Goal: Navigation & Orientation: Find specific page/section

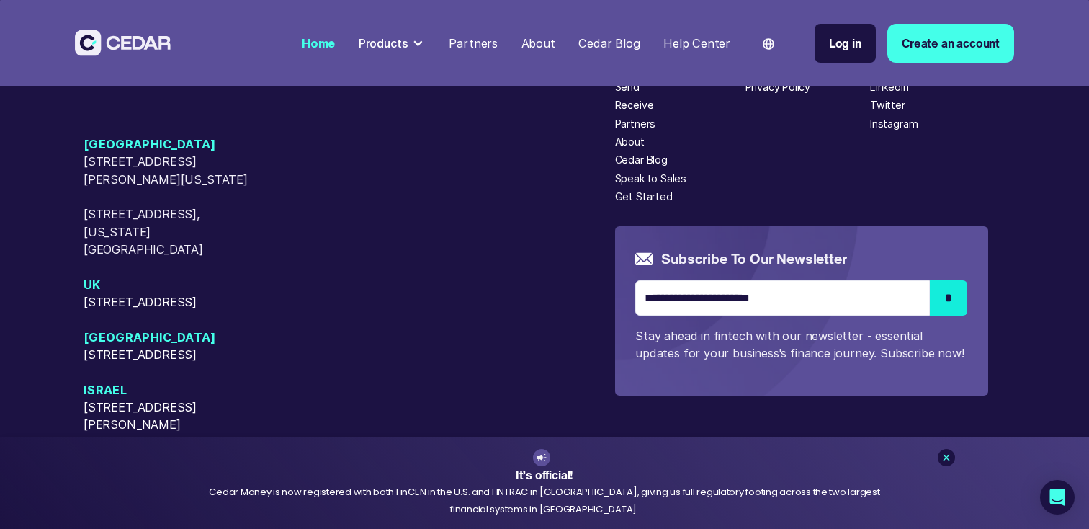
scroll to position [6122, 0]
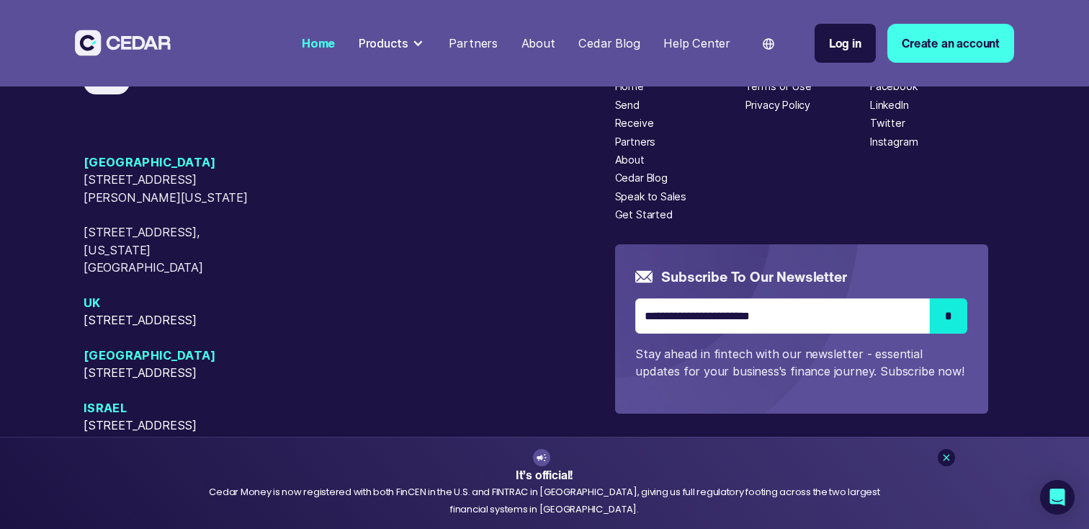
click at [424, 42] on div at bounding box center [418, 43] width 12 height 12
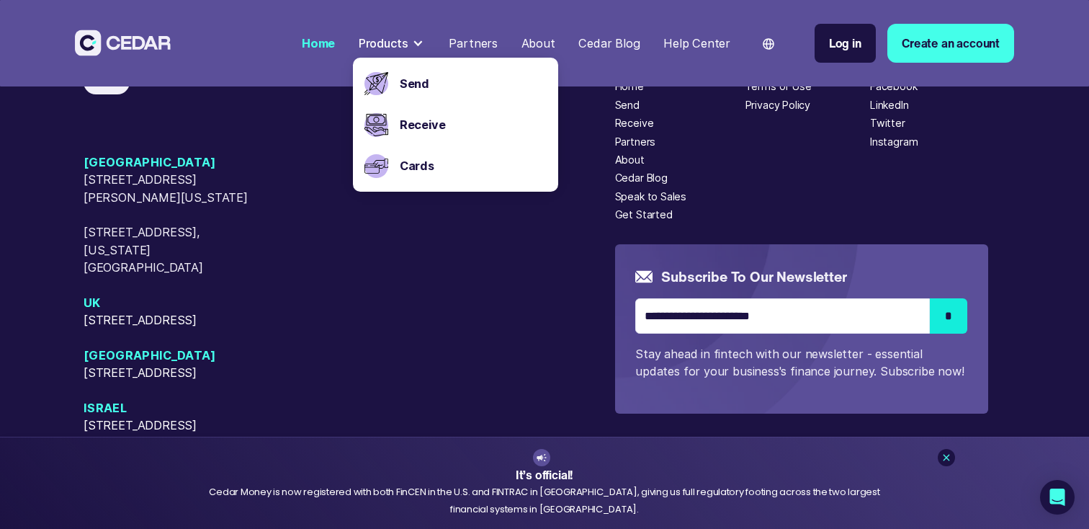
click at [789, 55] on div "Language" at bounding box center [776, 43] width 55 height 46
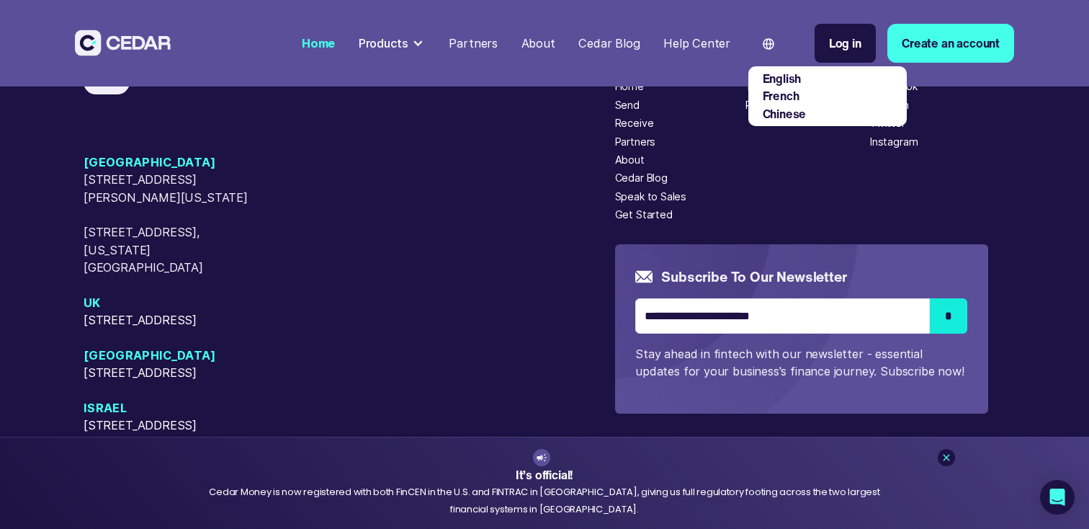
scroll to position [6320, 0]
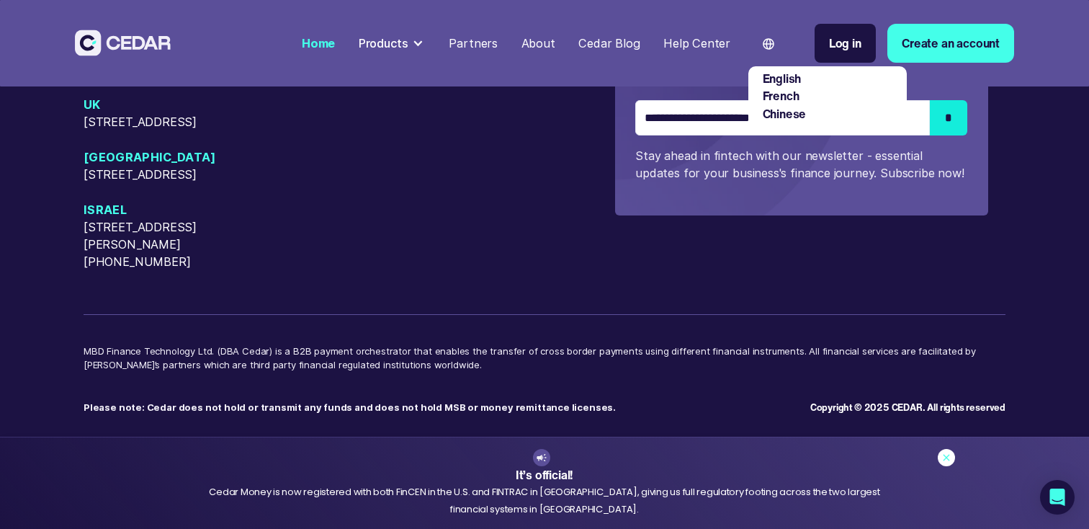
click at [946, 458] on icon at bounding box center [947, 458] width 12 height 12
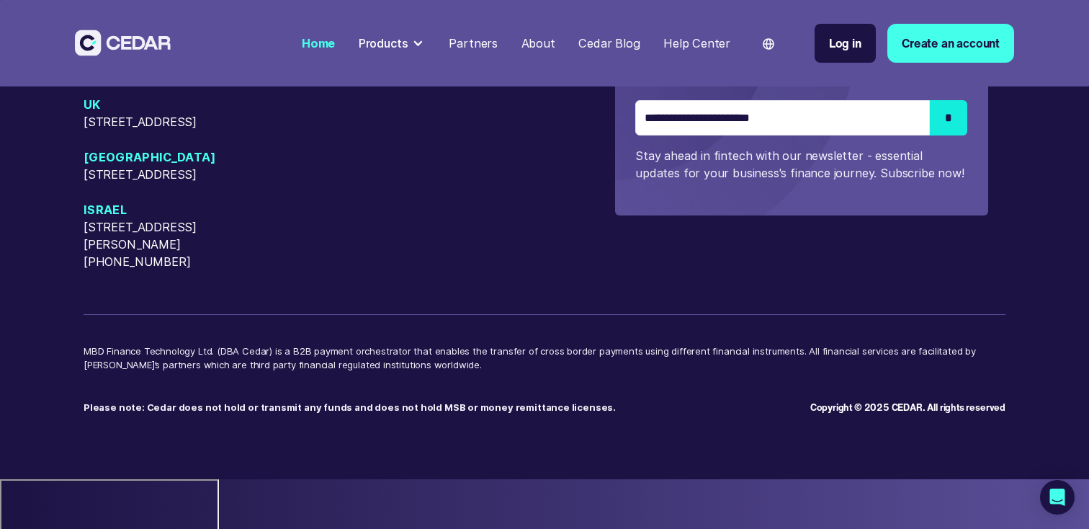
click at [424, 44] on div at bounding box center [418, 43] width 12 height 12
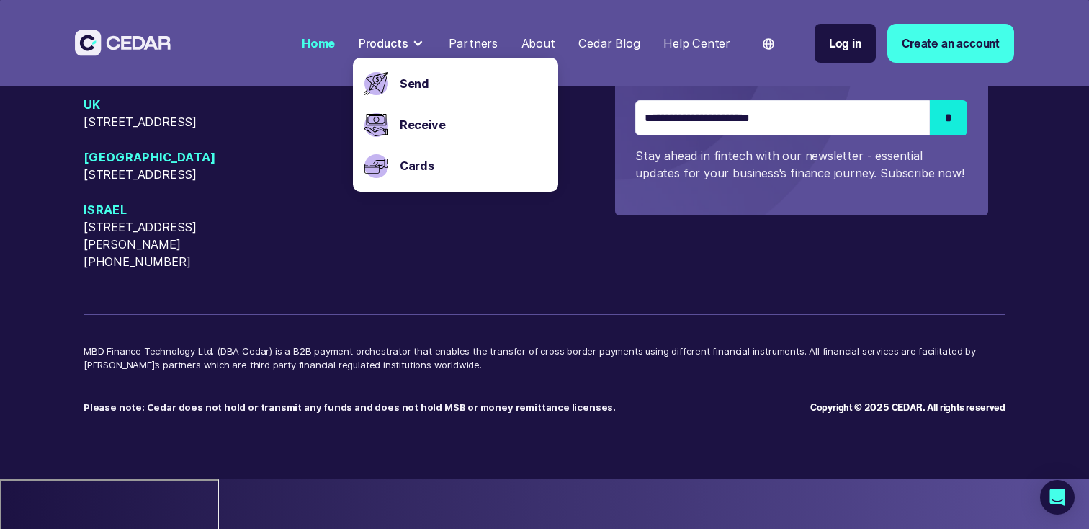
click at [548, 45] on div "About" at bounding box center [539, 43] width 34 height 17
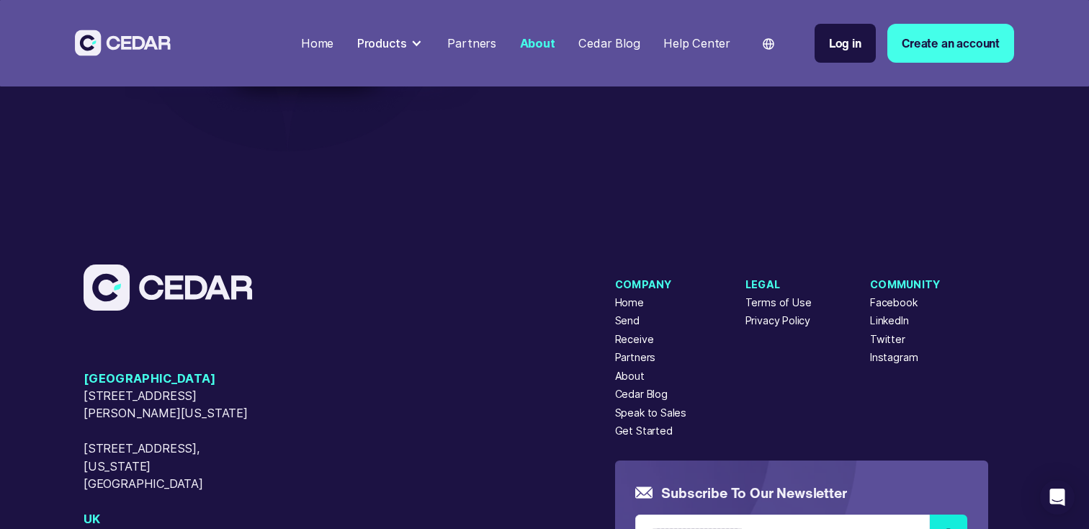
scroll to position [3562, 0]
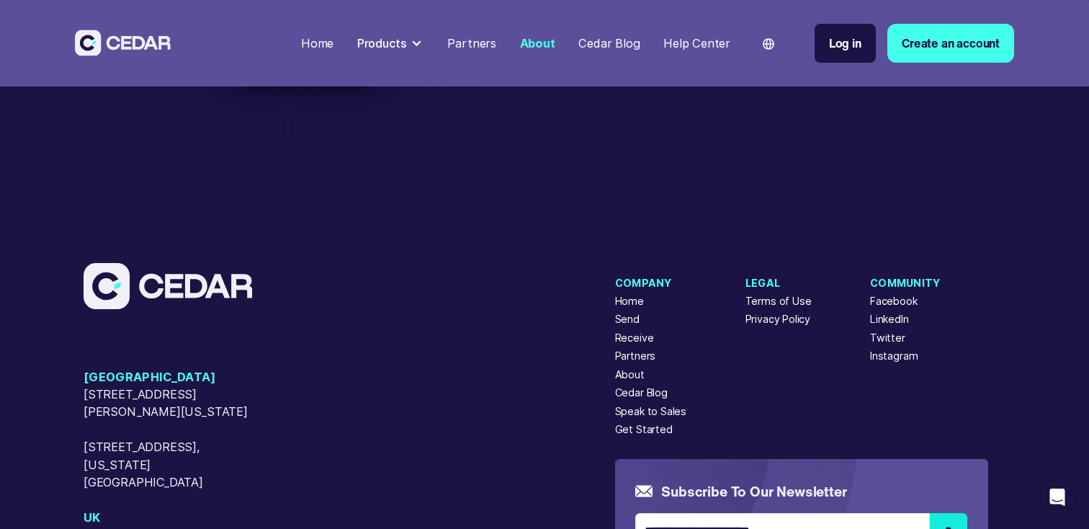
click at [623, 45] on div "Cedar Blog" at bounding box center [609, 43] width 61 height 17
click at [683, 46] on div "Help Center" at bounding box center [697, 43] width 67 height 17
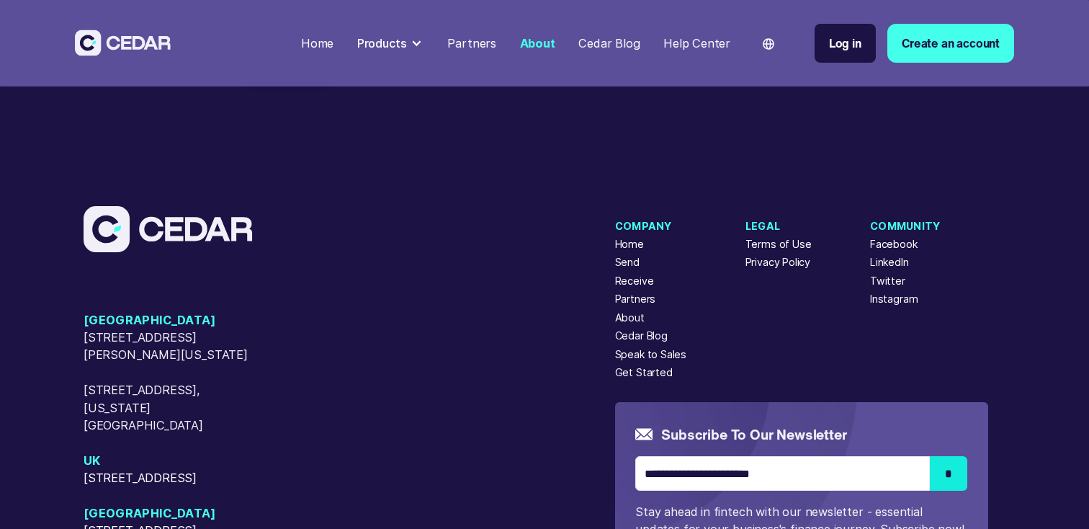
scroll to position [3632, 0]
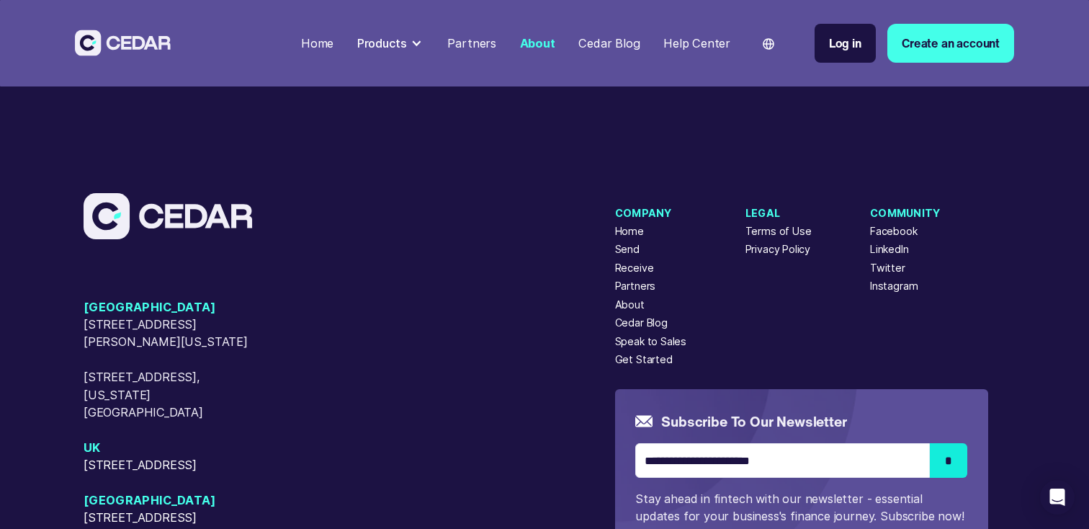
click at [890, 256] on div "LinkedIn" at bounding box center [889, 248] width 39 height 15
